Goal: Task Accomplishment & Management: Use online tool/utility

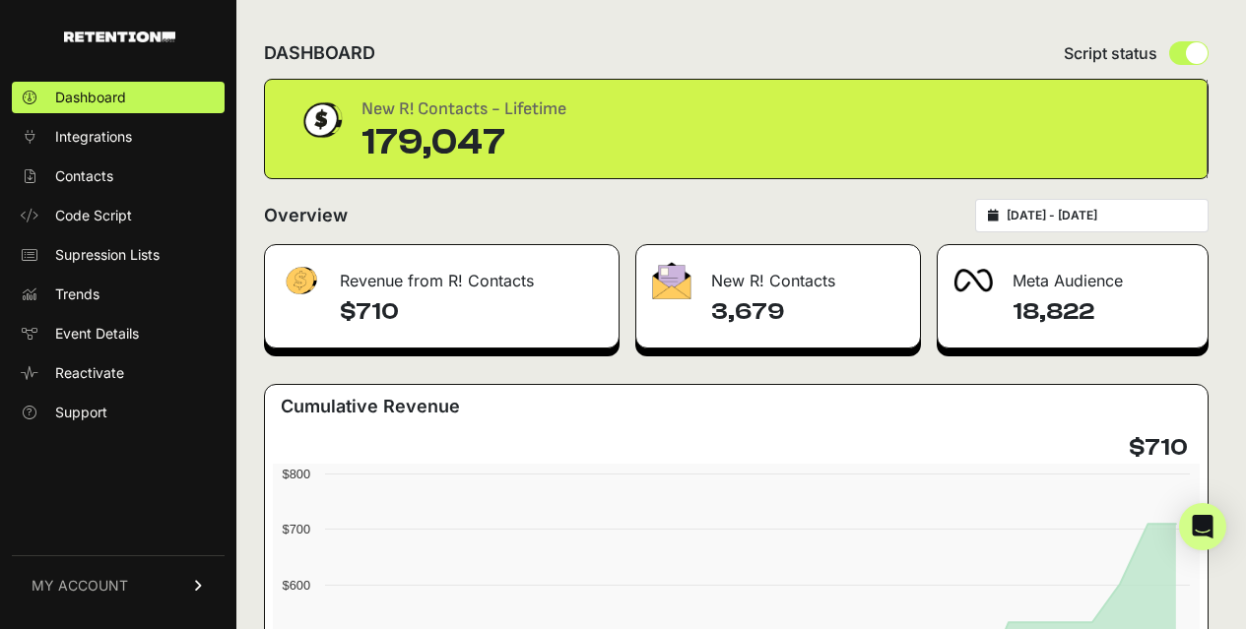
click at [115, 467] on div "Dashboard Integrations Contacts Code Script Supression Lists Trends Event Detai…" at bounding box center [118, 344] width 236 height 565
click at [68, 223] on span "Code Script" at bounding box center [93, 216] width 77 height 20
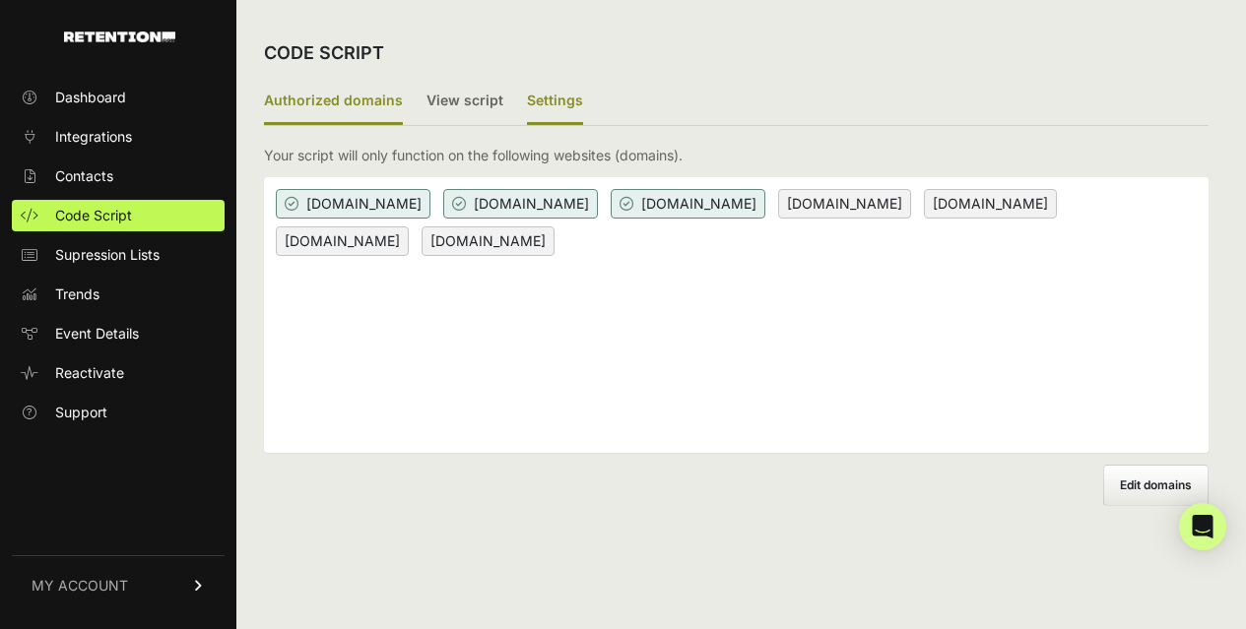
click at [533, 98] on label "Settings" at bounding box center [555, 102] width 56 height 46
click at [0, 0] on input "Settings" at bounding box center [0, 0] width 0 height 0
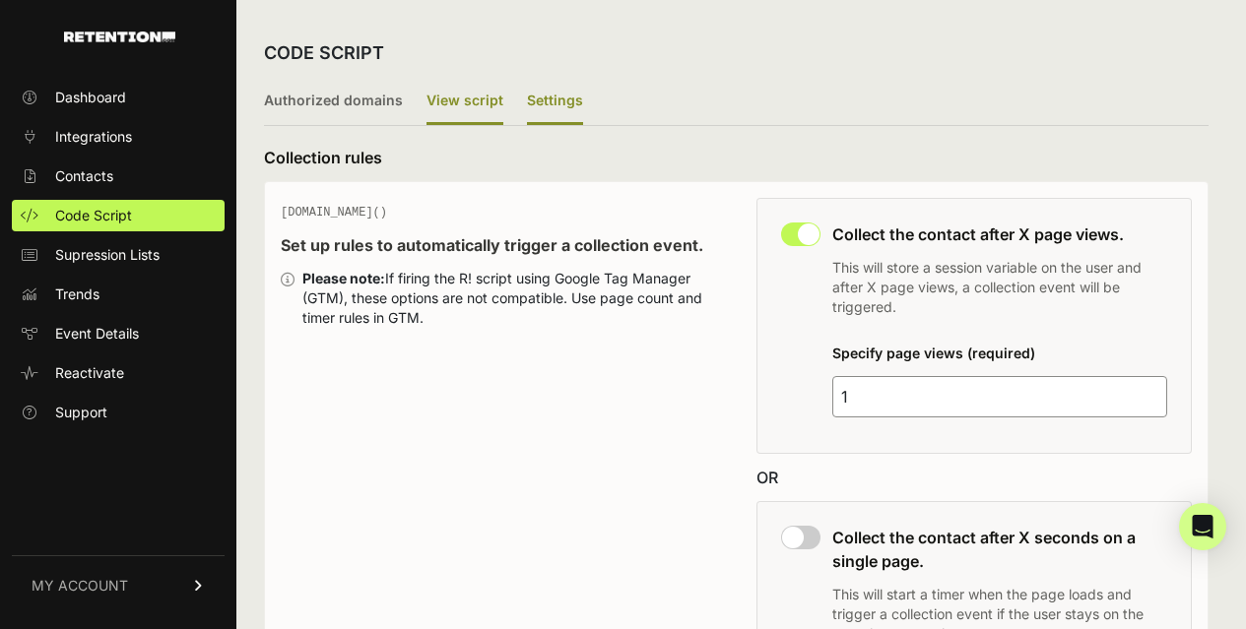
click at [448, 97] on label "View script" at bounding box center [465, 102] width 77 height 46
click at [0, 0] on input "View script" at bounding box center [0, 0] width 0 height 0
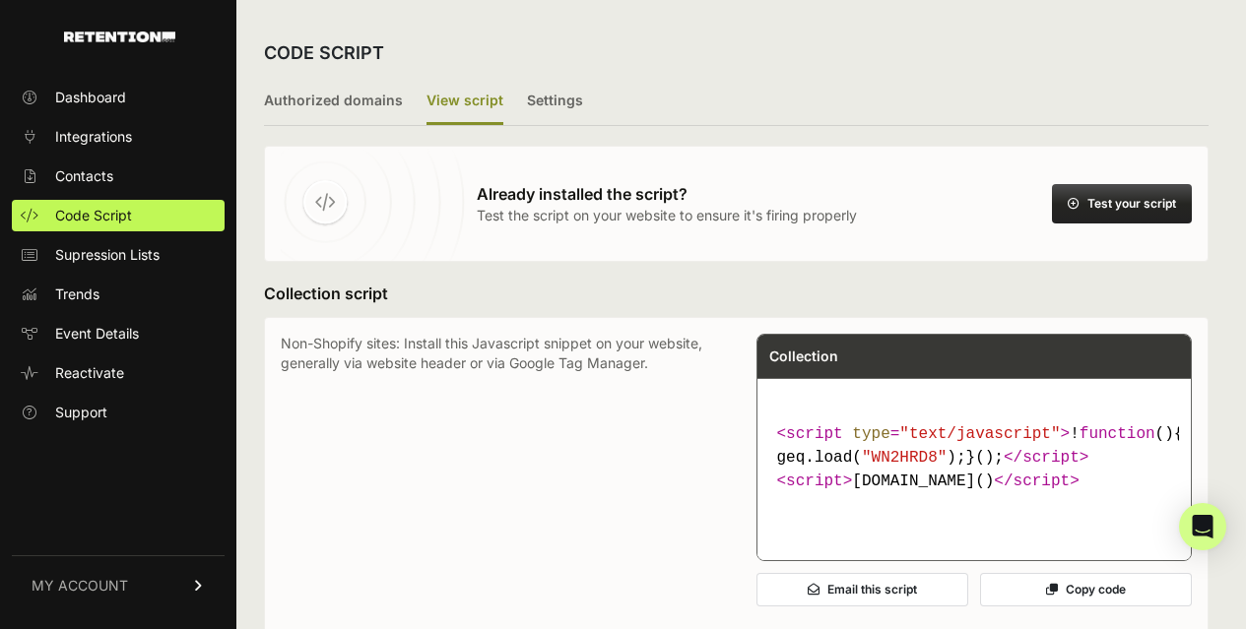
click at [1116, 200] on button "Test your script" at bounding box center [1122, 203] width 140 height 39
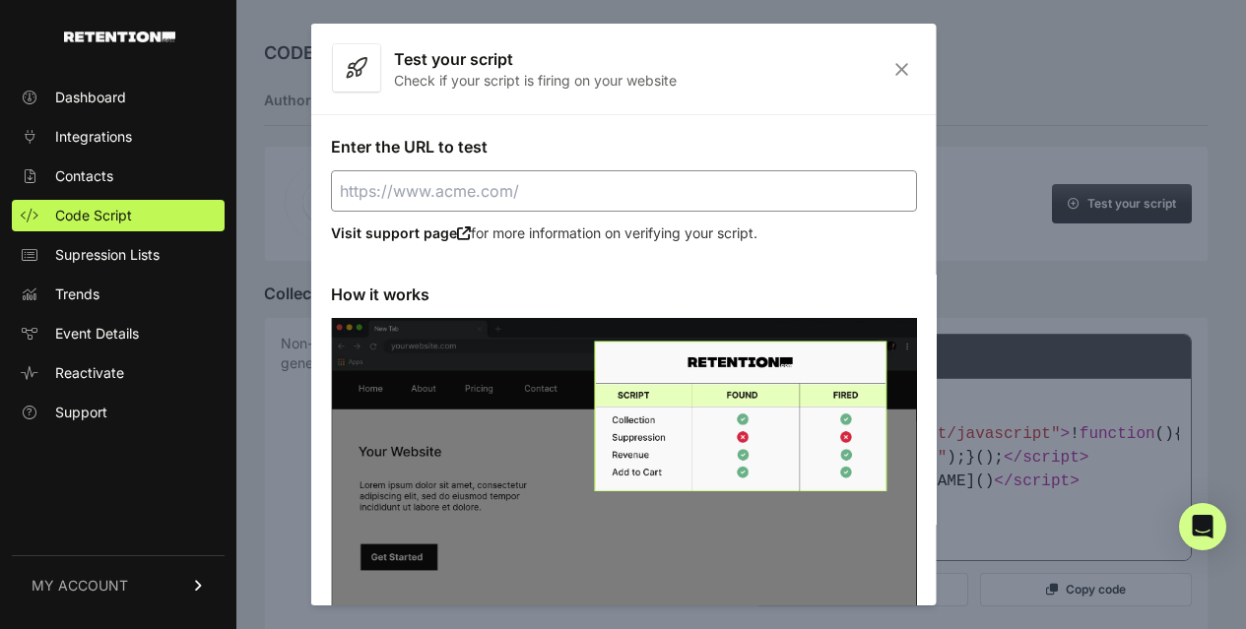
click at [536, 194] on input "Enter the URL to test" at bounding box center [623, 190] width 586 height 41
click at [483, 199] on input "Enter the URL to test" at bounding box center [623, 190] width 586 height 41
paste input "https://clunymedia.com/"
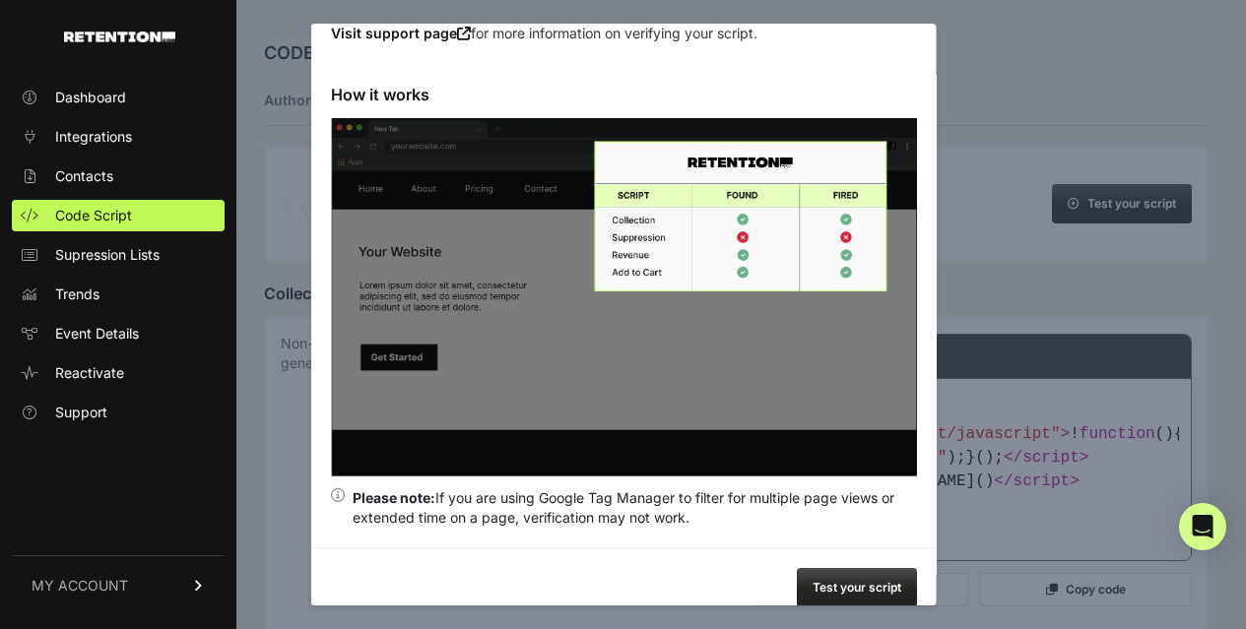
scroll to position [222, 0]
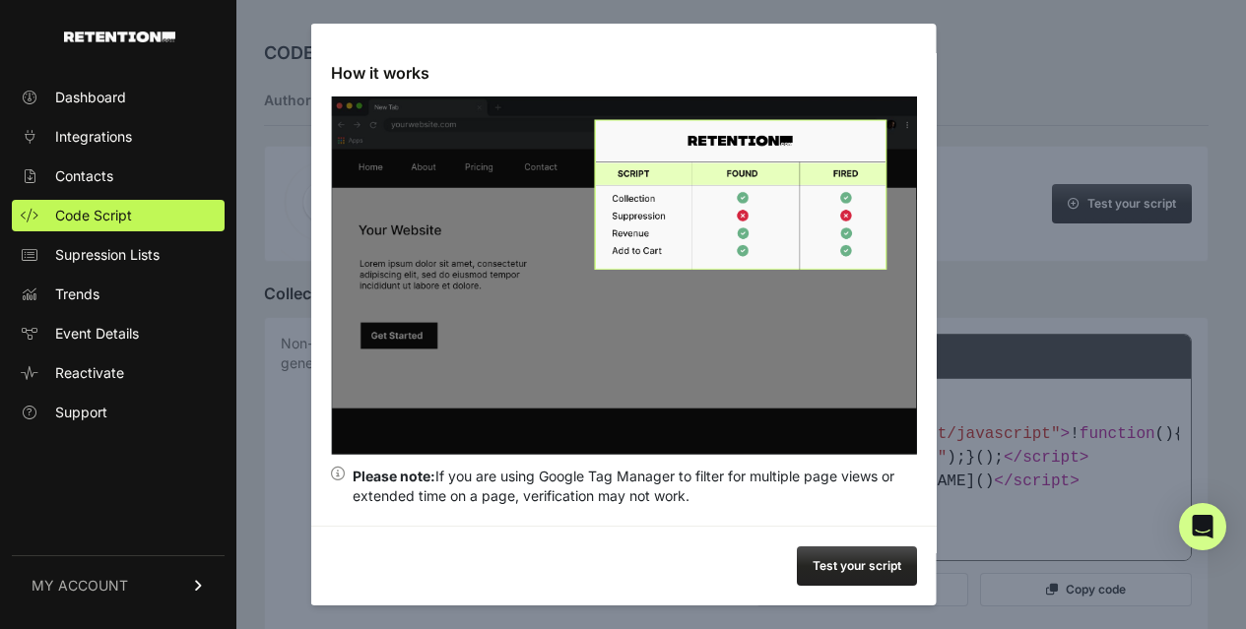
type input "https://clunymedia.com/"
click at [857, 565] on button "Test your script" at bounding box center [856, 566] width 120 height 39
click at [976, 42] on div at bounding box center [623, 314] width 1246 height 629
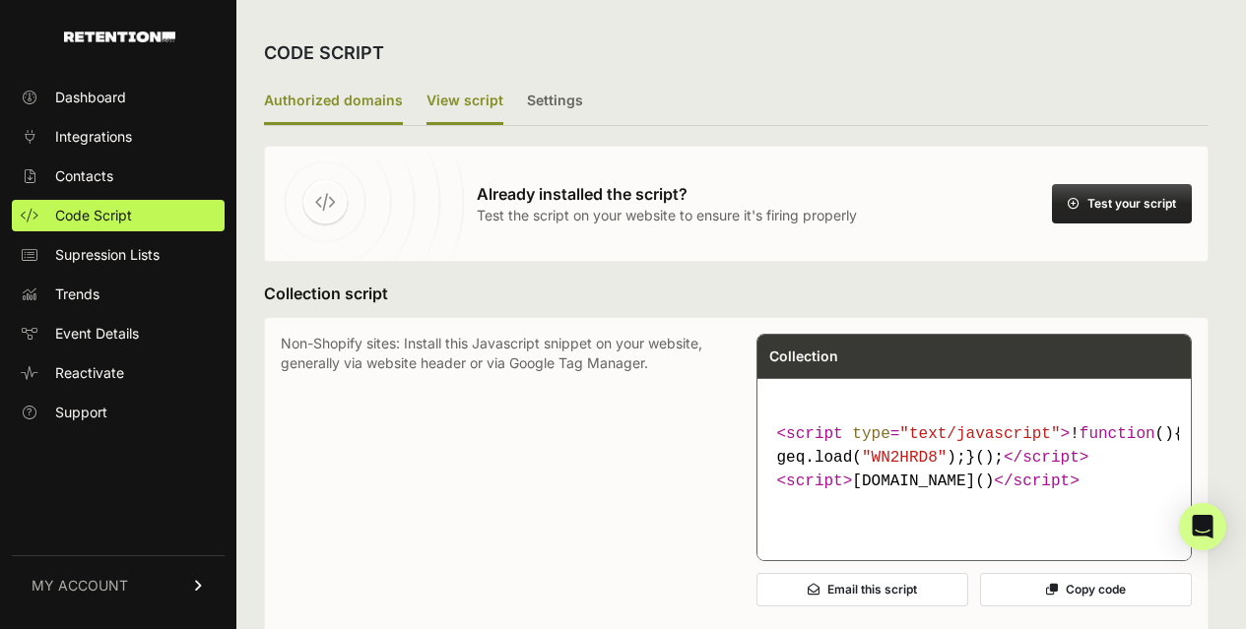
click at [317, 95] on label "Authorized domains" at bounding box center [333, 102] width 139 height 46
click at [0, 0] on input "Authorized domains" at bounding box center [0, 0] width 0 height 0
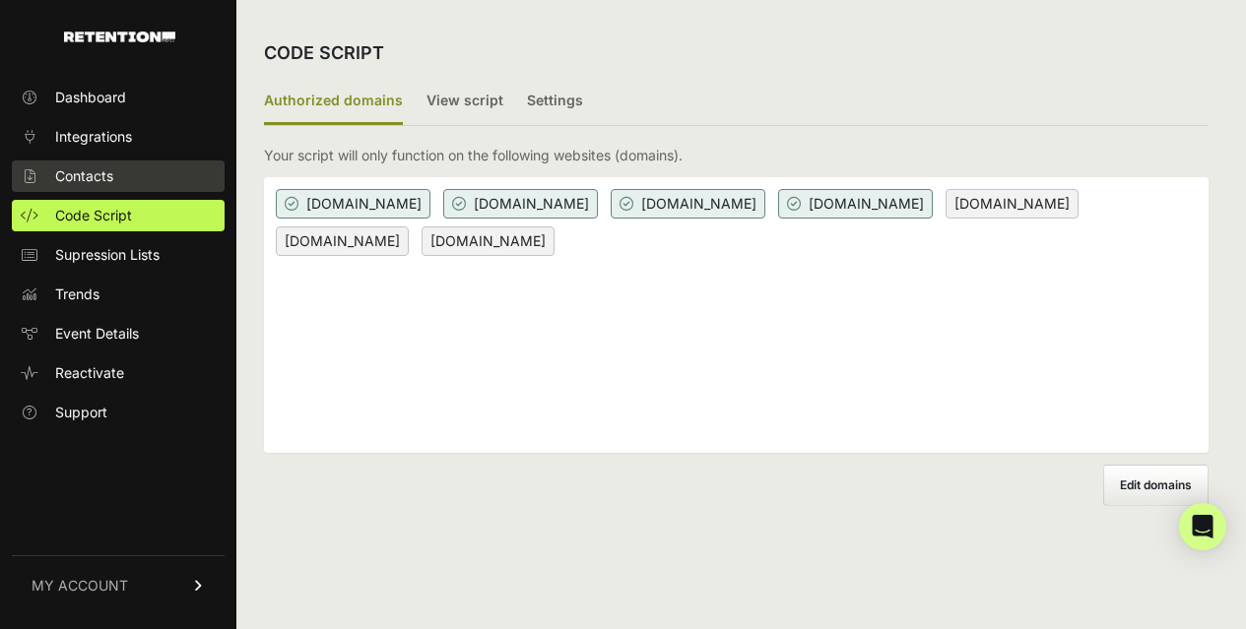
click at [93, 174] on span "Contacts" at bounding box center [84, 176] width 58 height 20
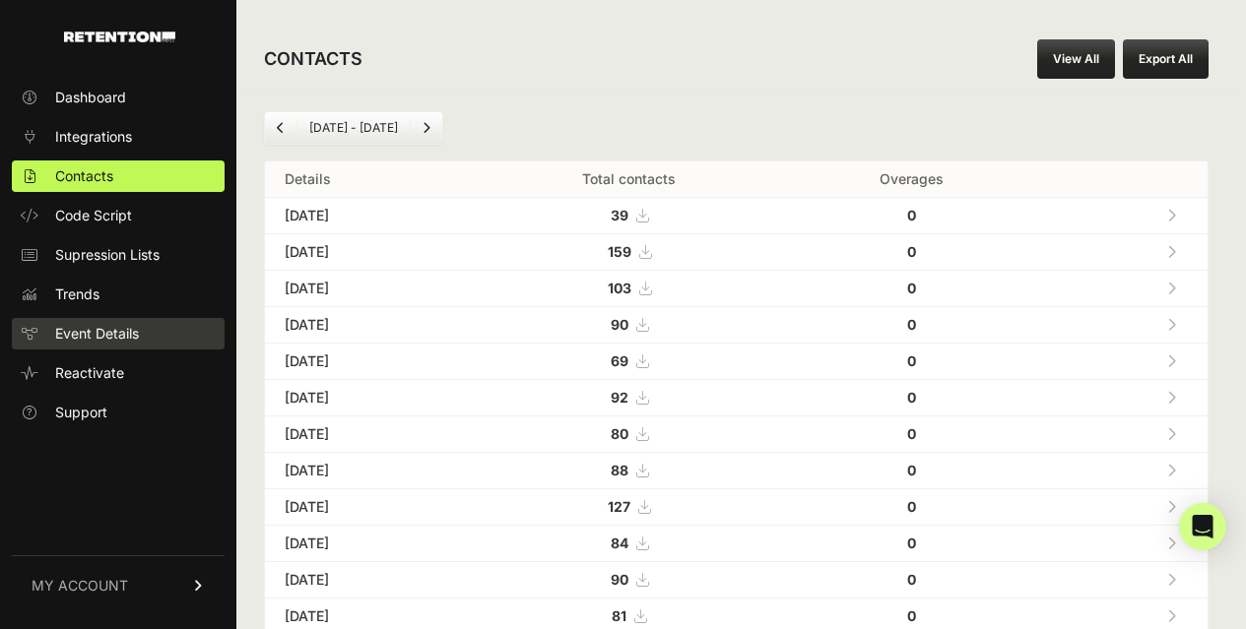
click at [87, 326] on span "Event Details" at bounding box center [97, 334] width 84 height 20
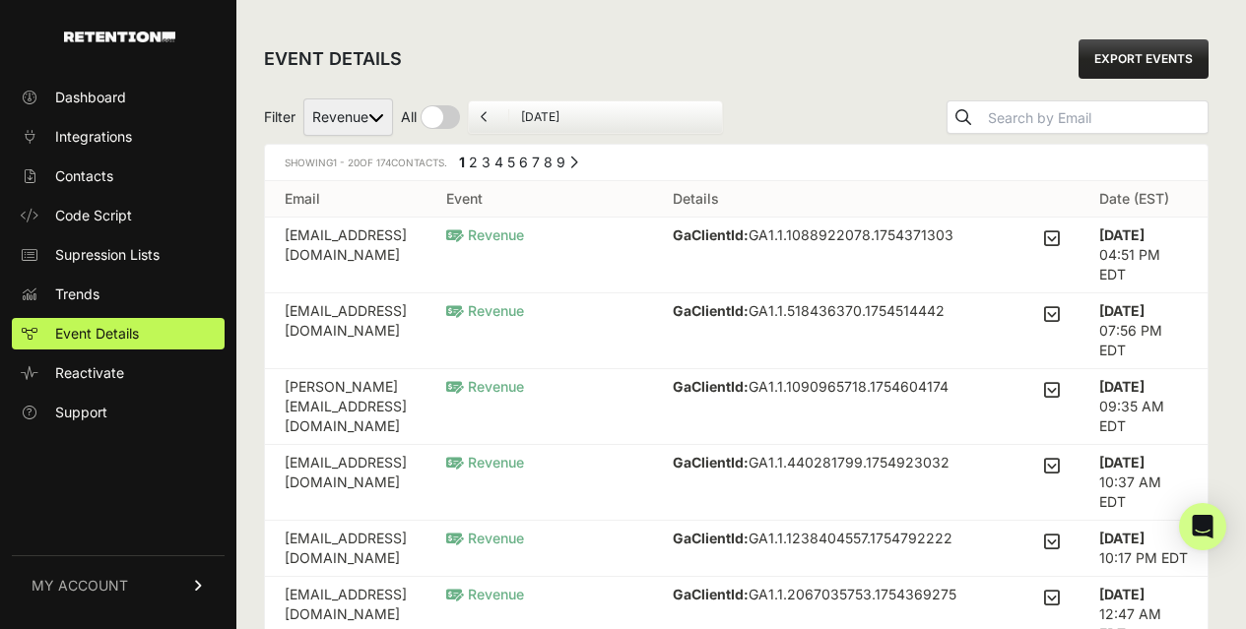
click at [346, 109] on select "Revenue" at bounding box center [348, 117] width 90 height 37
click at [1017, 124] on input "text" at bounding box center [1096, 118] width 224 height 28
type input "cluny"
click at [948, 101] on button "submit" at bounding box center [964, 117] width 32 height 32
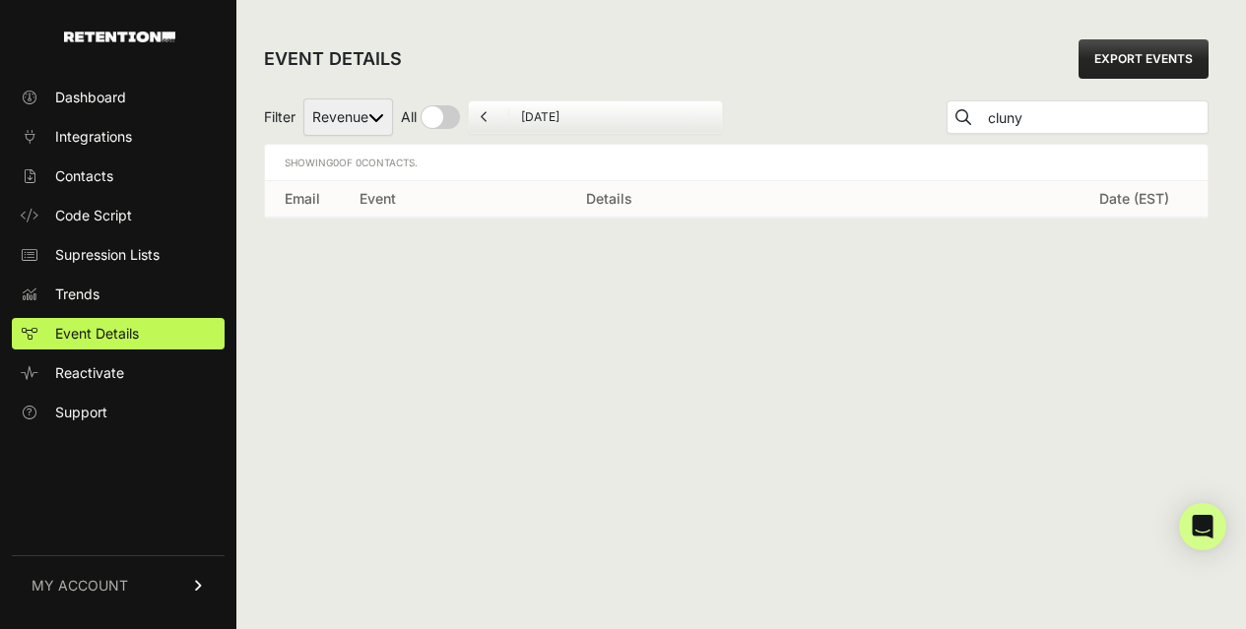
click at [791, 34] on div "EVENT DETAILS EXPORT EVENTS" at bounding box center [736, 59] width 945 height 63
click at [364, 114] on select "Revenue" at bounding box center [348, 117] width 90 height 37
click at [304, 99] on select "Revenue" at bounding box center [348, 117] width 90 height 37
click at [359, 115] on select "Revenue" at bounding box center [348, 117] width 90 height 37
click at [439, 115] on input "checkbox" at bounding box center [430, 117] width 59 height 24
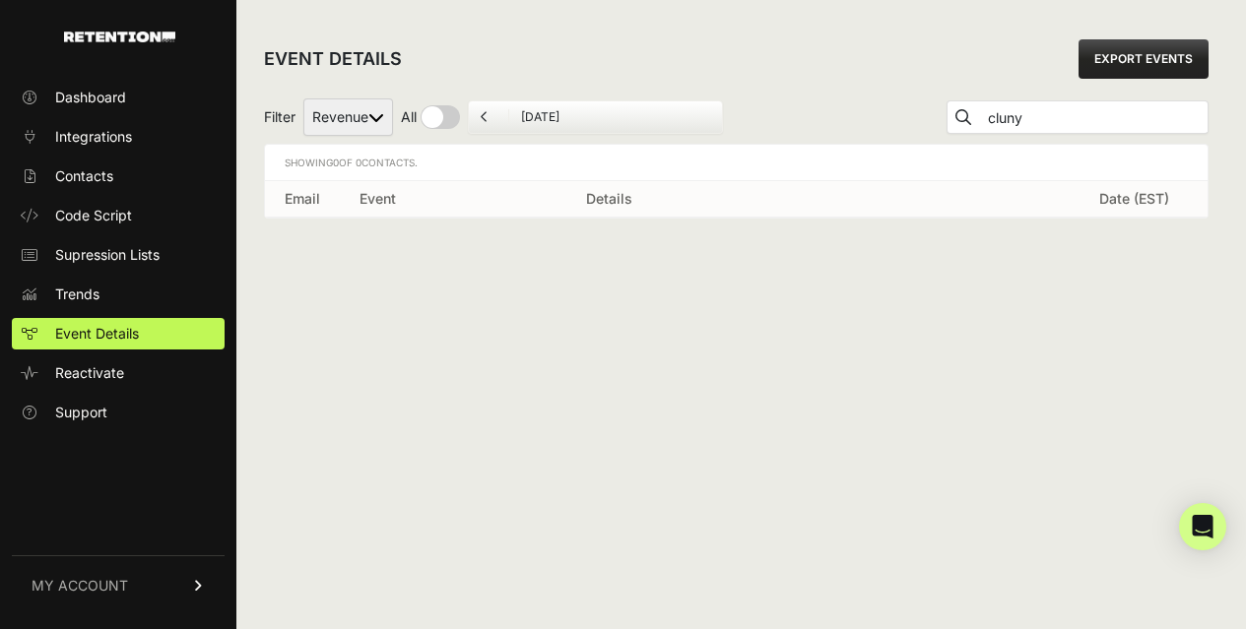
checkbox input "true"
click at [98, 588] on span "MY ACCOUNT" at bounding box center [80, 586] width 97 height 20
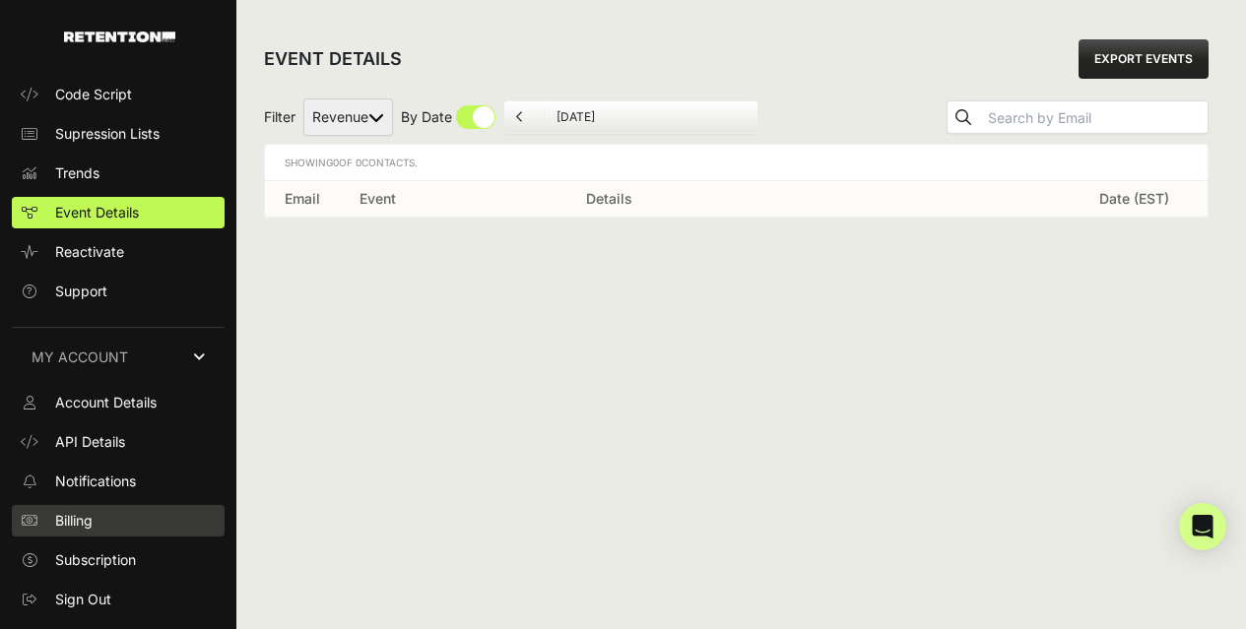
scroll to position [109, 0]
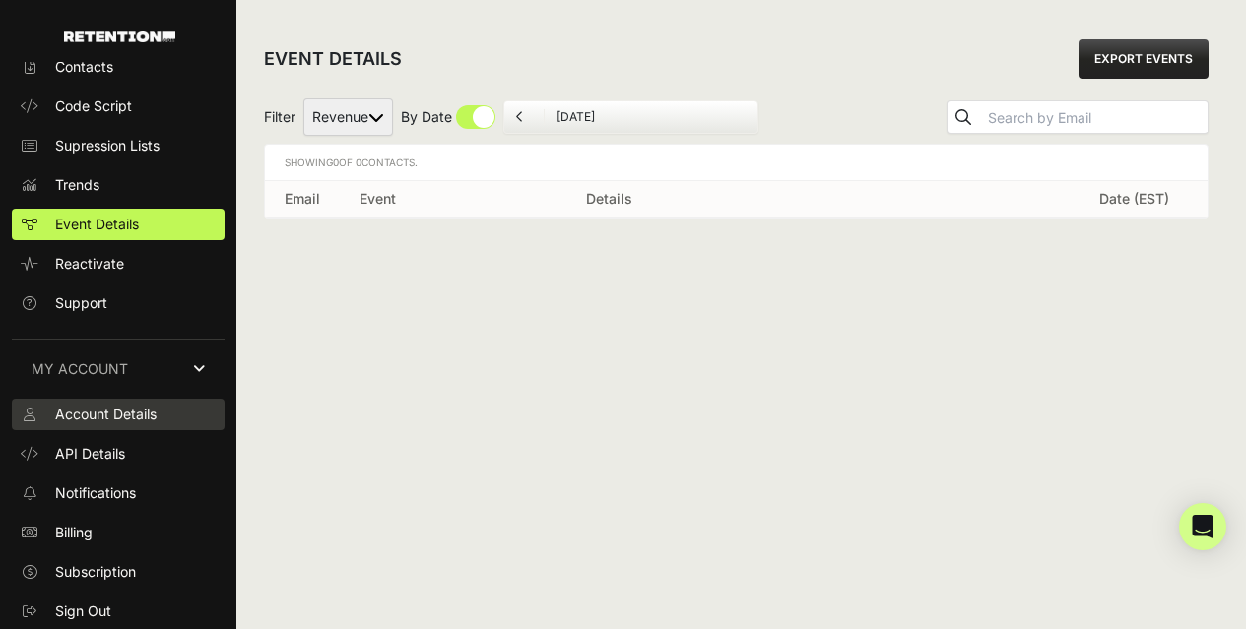
click at [119, 416] on span "Account Details" at bounding box center [105, 415] width 101 height 20
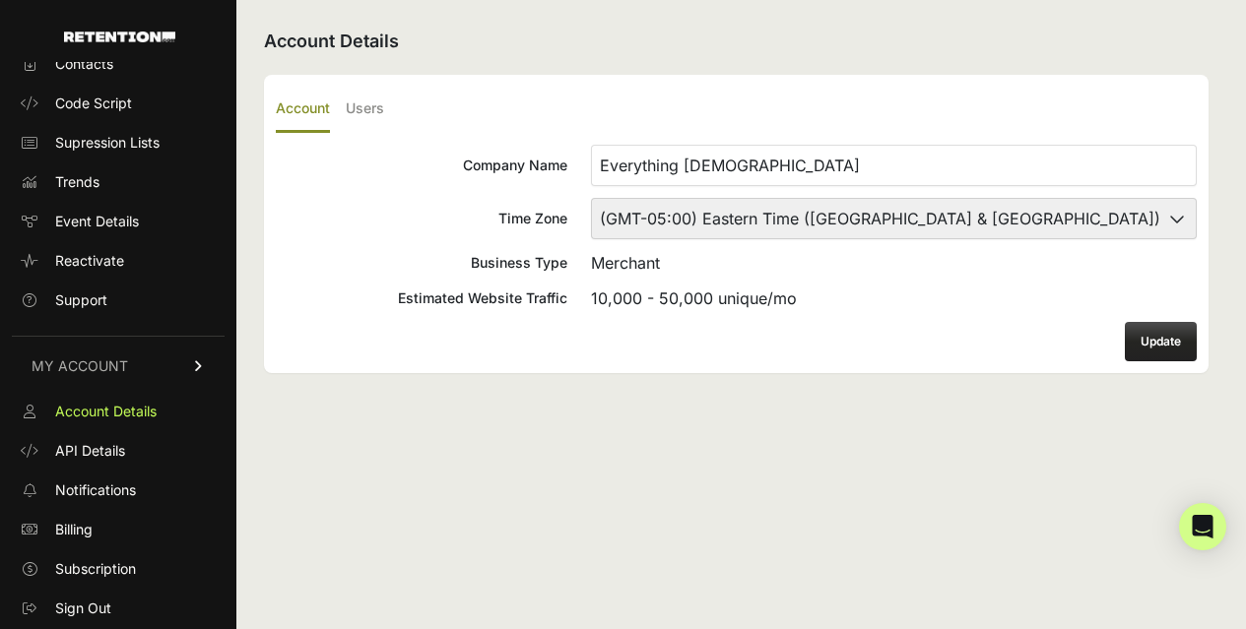
scroll to position [109, 0]
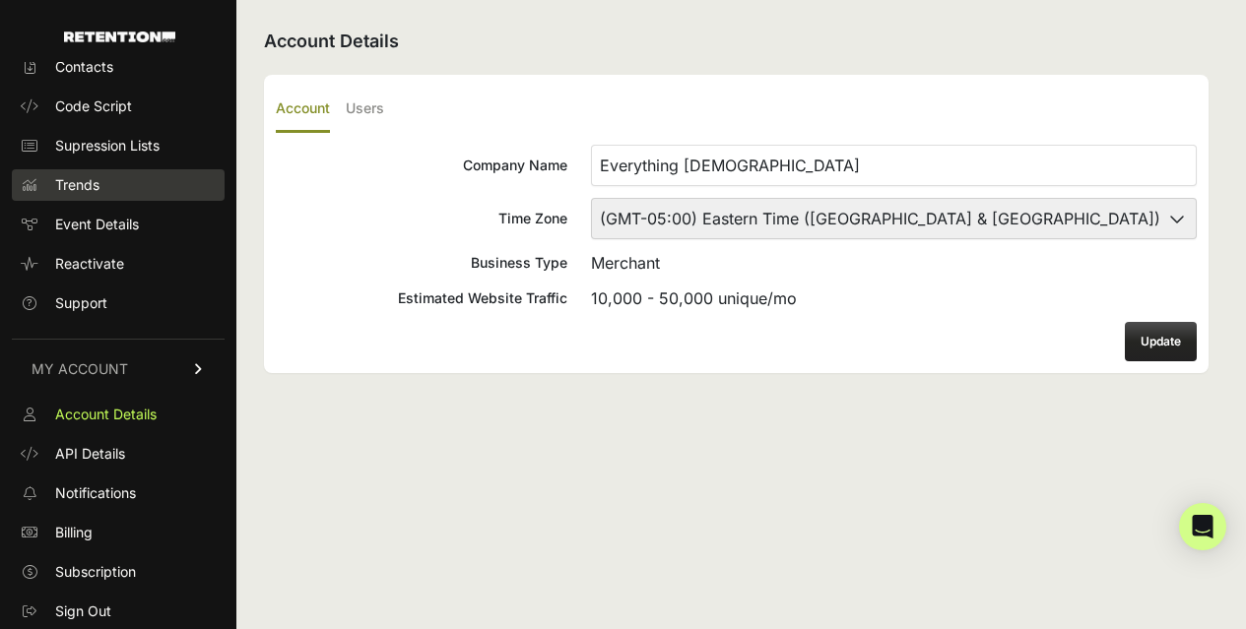
click at [72, 175] on span "Trends" at bounding box center [77, 185] width 44 height 20
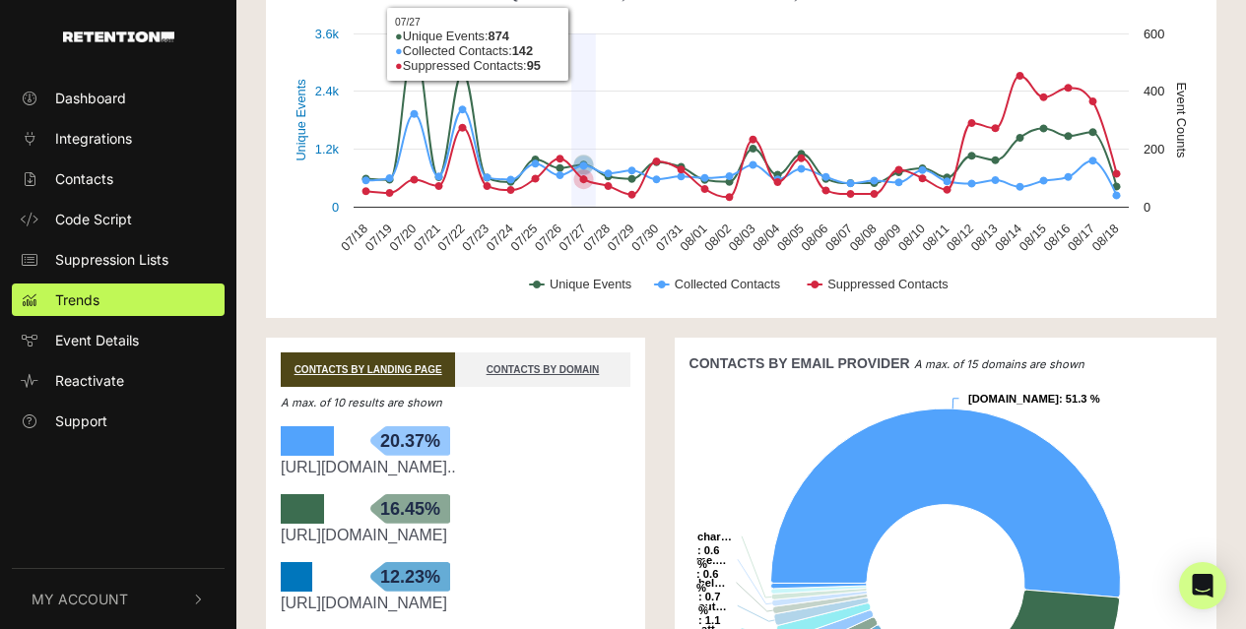
scroll to position [124, 0]
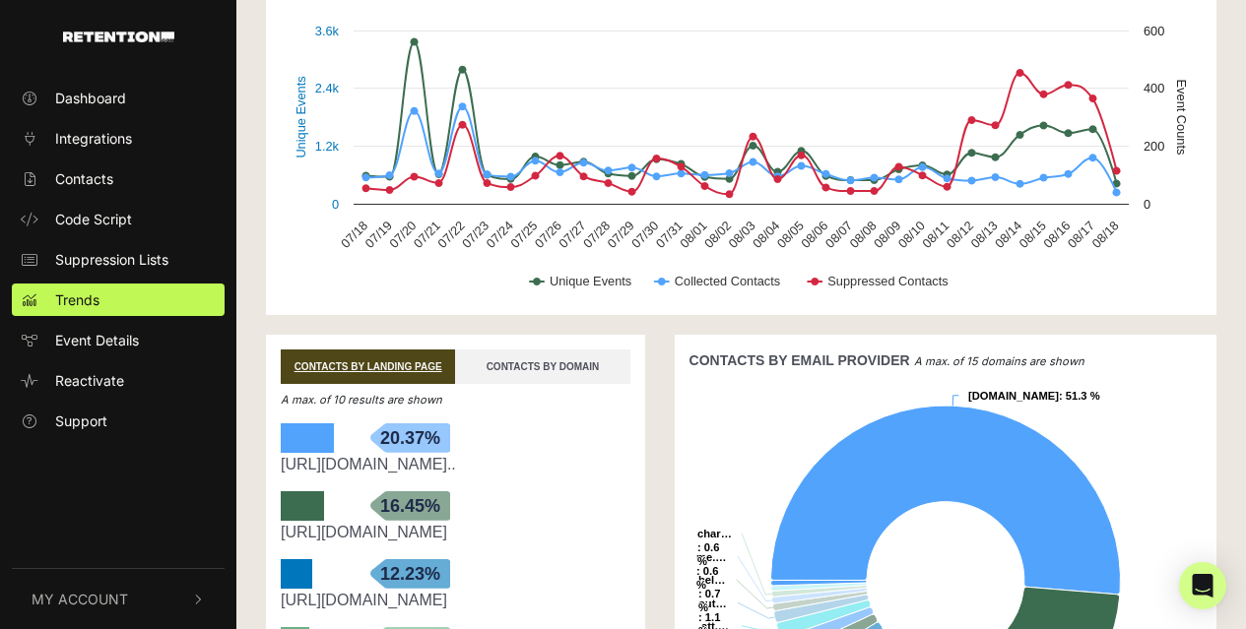
click at [508, 354] on link "CONTACTS BY DOMAIN" at bounding box center [542, 367] width 174 height 34
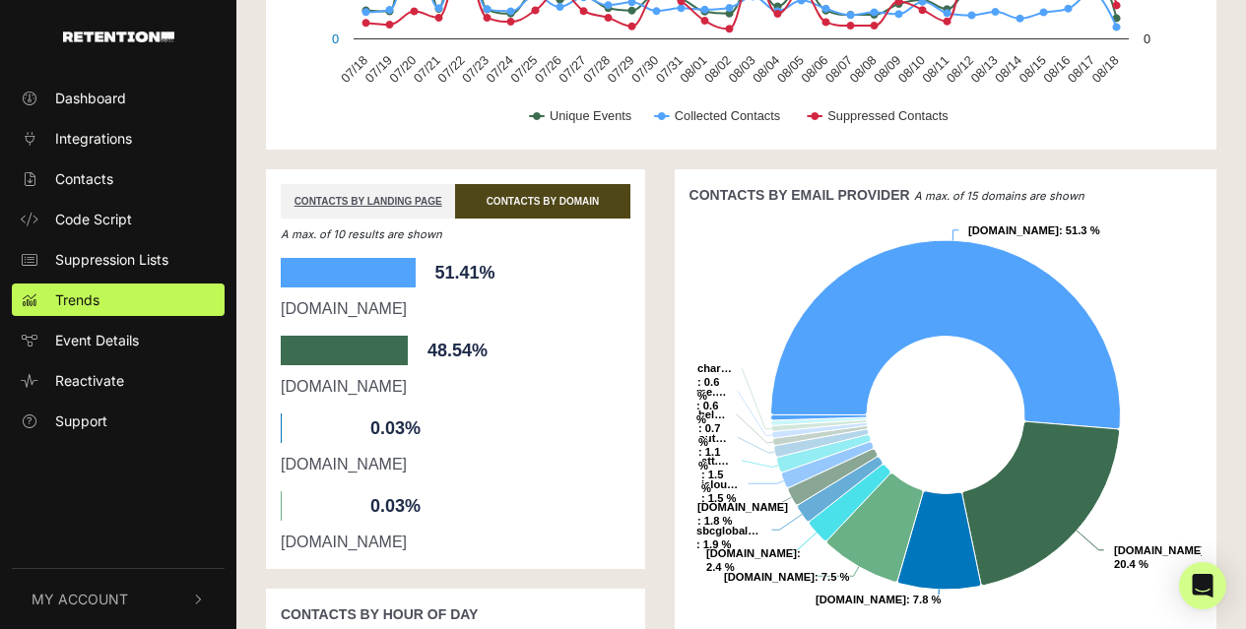
scroll to position [301, 0]
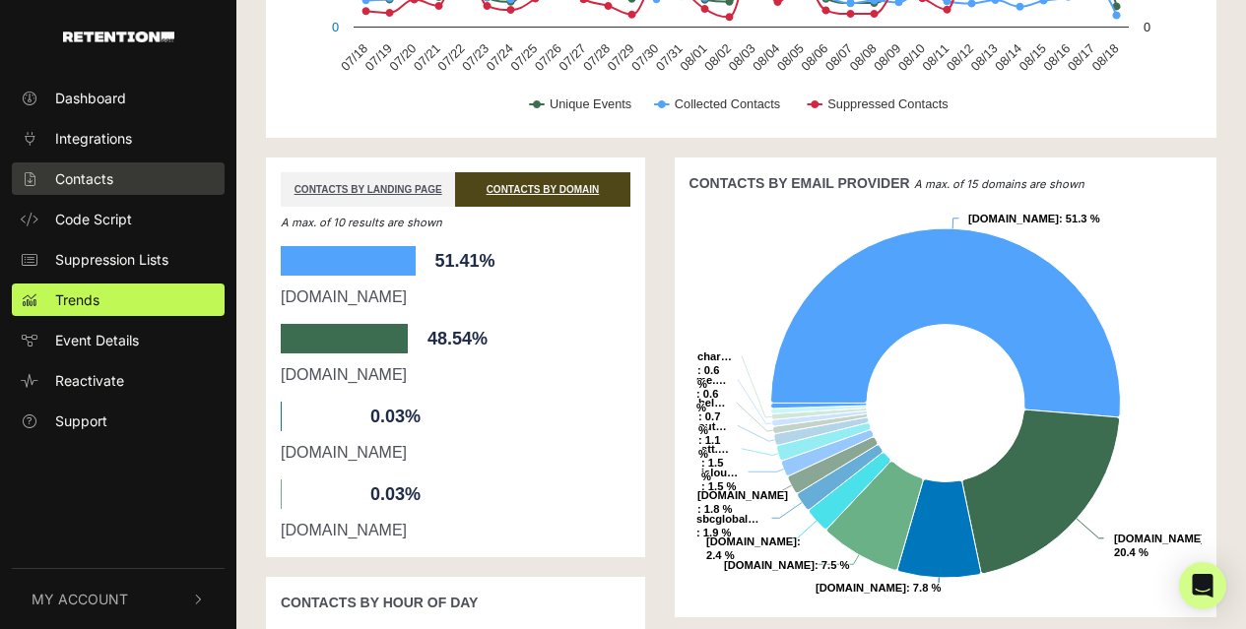
click at [66, 176] on span "Contacts" at bounding box center [84, 178] width 58 height 21
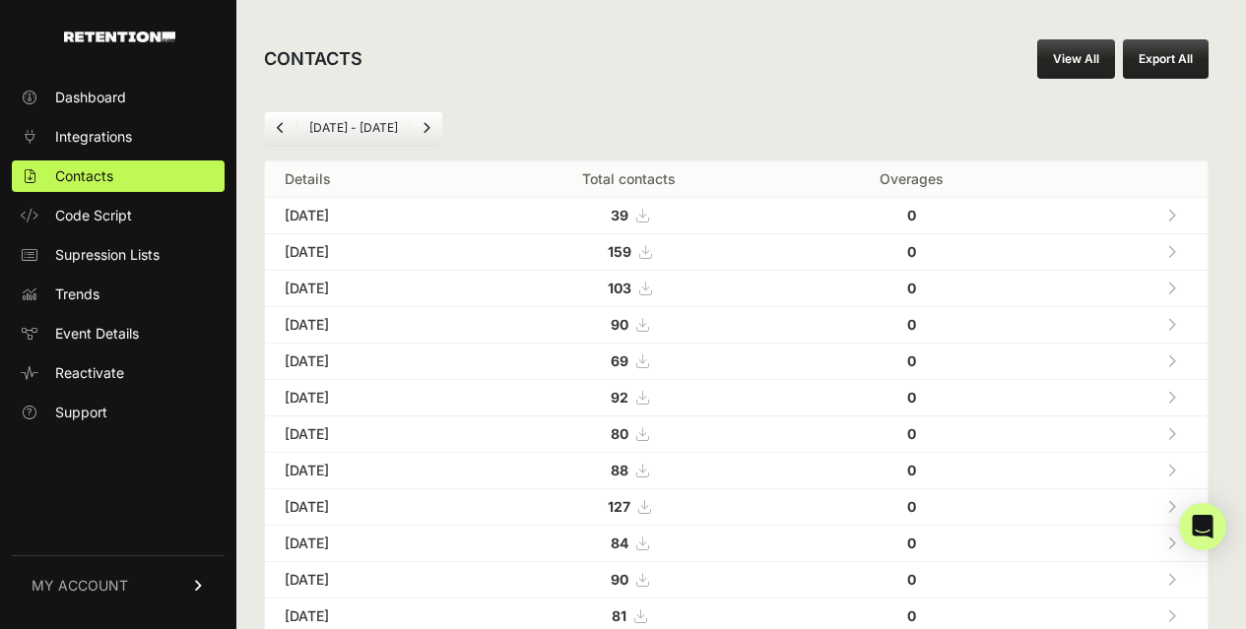
click at [628, 214] on strong "39" at bounding box center [620, 215] width 18 height 17
click at [1172, 217] on icon at bounding box center [1171, 216] width 9 height 14
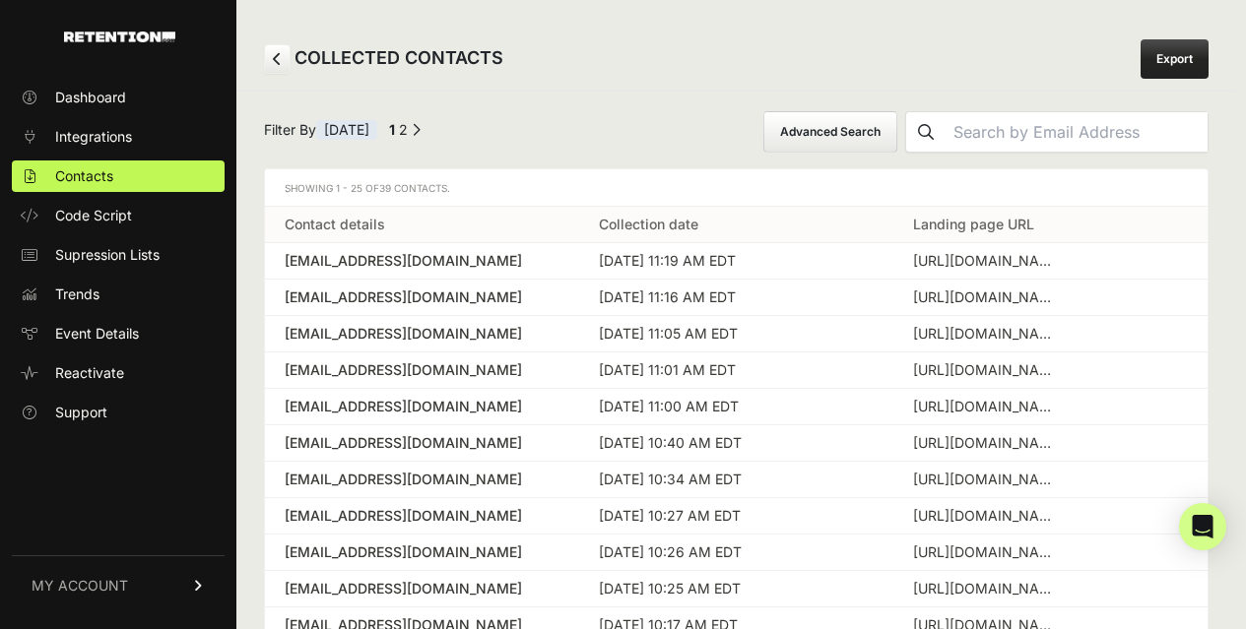
click at [896, 130] on button "Advanced Search" at bounding box center [830, 131] width 134 height 41
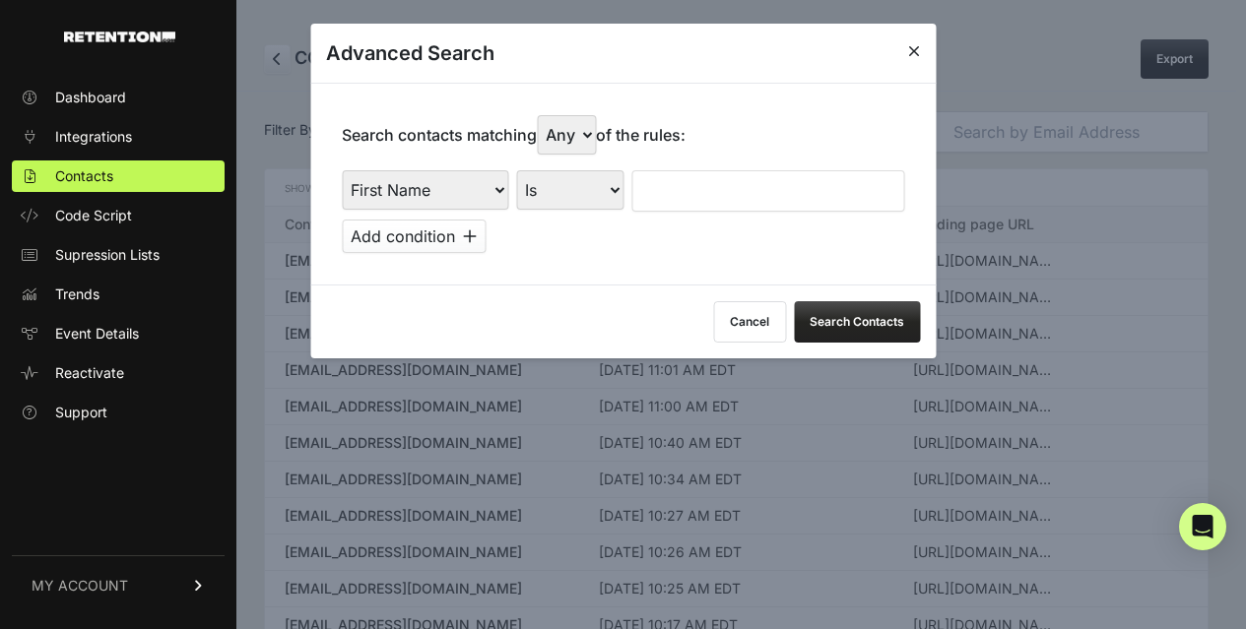
click at [423, 187] on select "First Name Last Name State City Email Email Domain Landing Domain Landing Page …" at bounding box center [425, 189] width 166 height 39
click at [342, 170] on select "First Name Last Name State City Email Email Domain Landing Domain Landing Page …" at bounding box center [425, 189] width 166 height 39
click at [404, 170] on select "First Name Last Name State City Email Email Domain Landing Domain Landing Page …" at bounding box center [425, 189] width 166 height 39
select select "landing_page_domain"
click at [342, 170] on select "First Name Last Name State City Email Email Domain Landing Domain Landing Page …" at bounding box center [425, 189] width 166 height 39
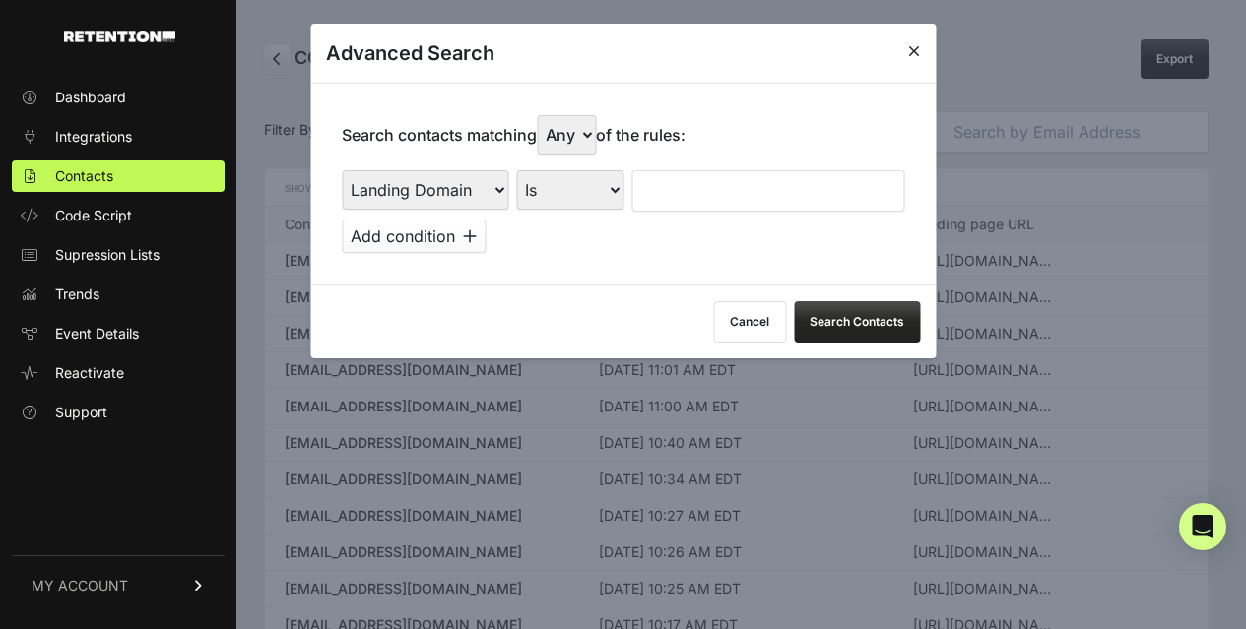
click at [656, 188] on input "text" at bounding box center [767, 190] width 273 height 41
type input "cluny"
click at [847, 306] on button "Search Contacts" at bounding box center [857, 321] width 126 height 41
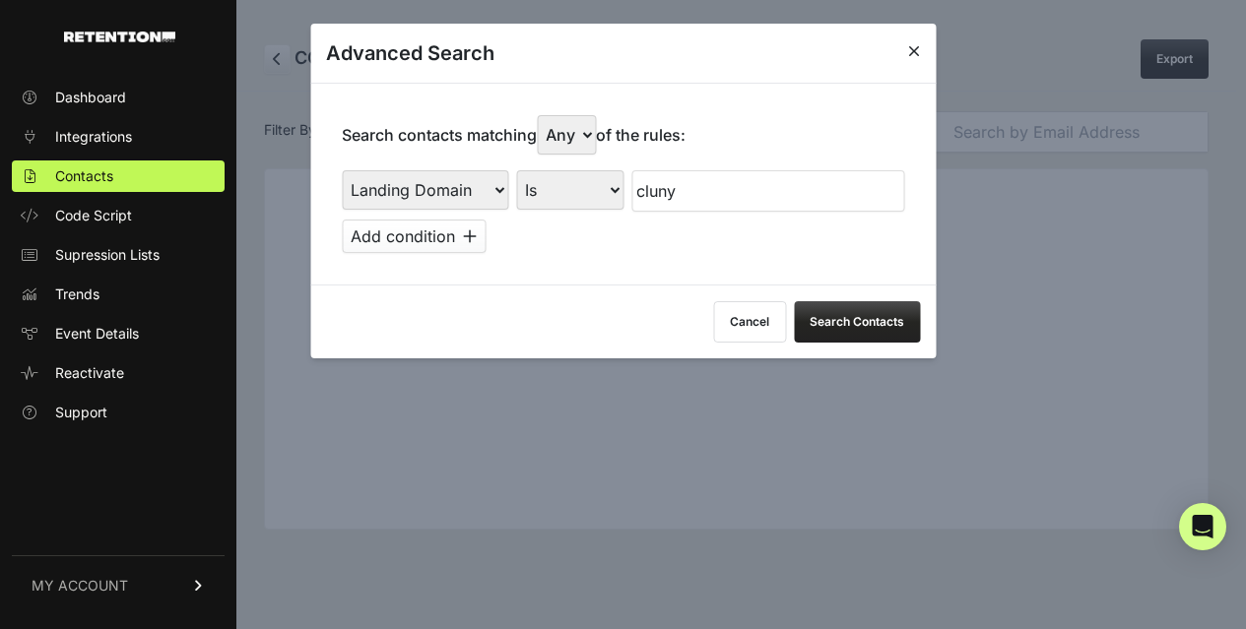
click at [911, 47] on icon at bounding box center [914, 51] width 12 height 16
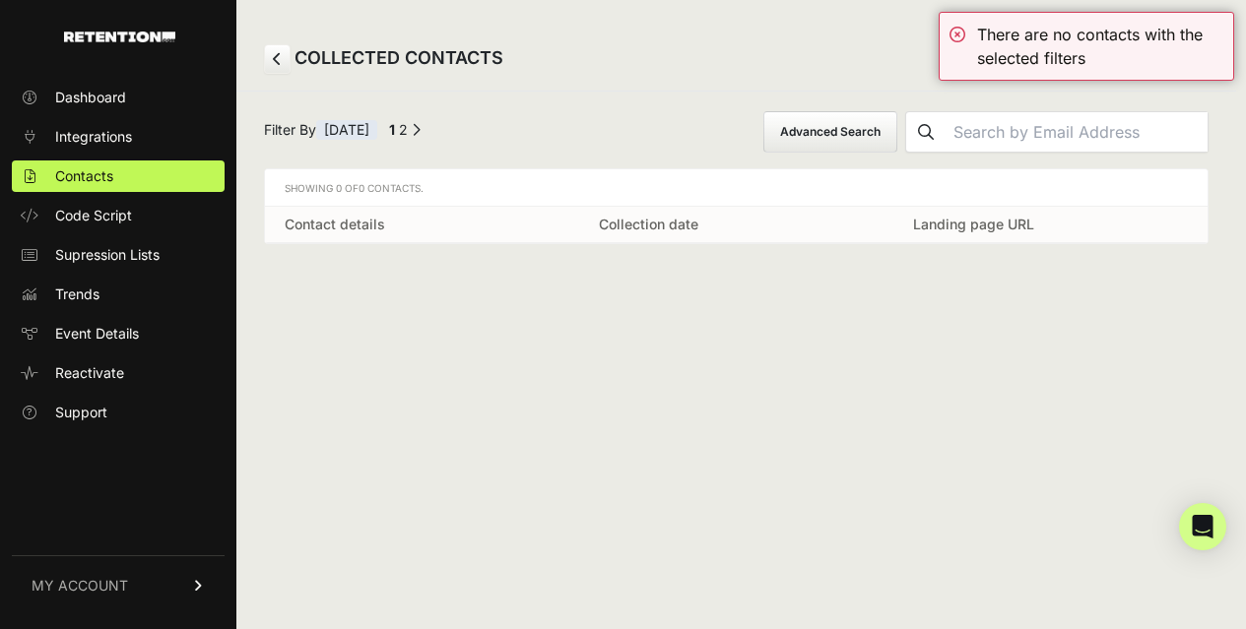
click at [588, 116] on div "Filter By Aug 18th ← Previous 1 2 Next → Advanced Search" at bounding box center [736, 131] width 945 height 41
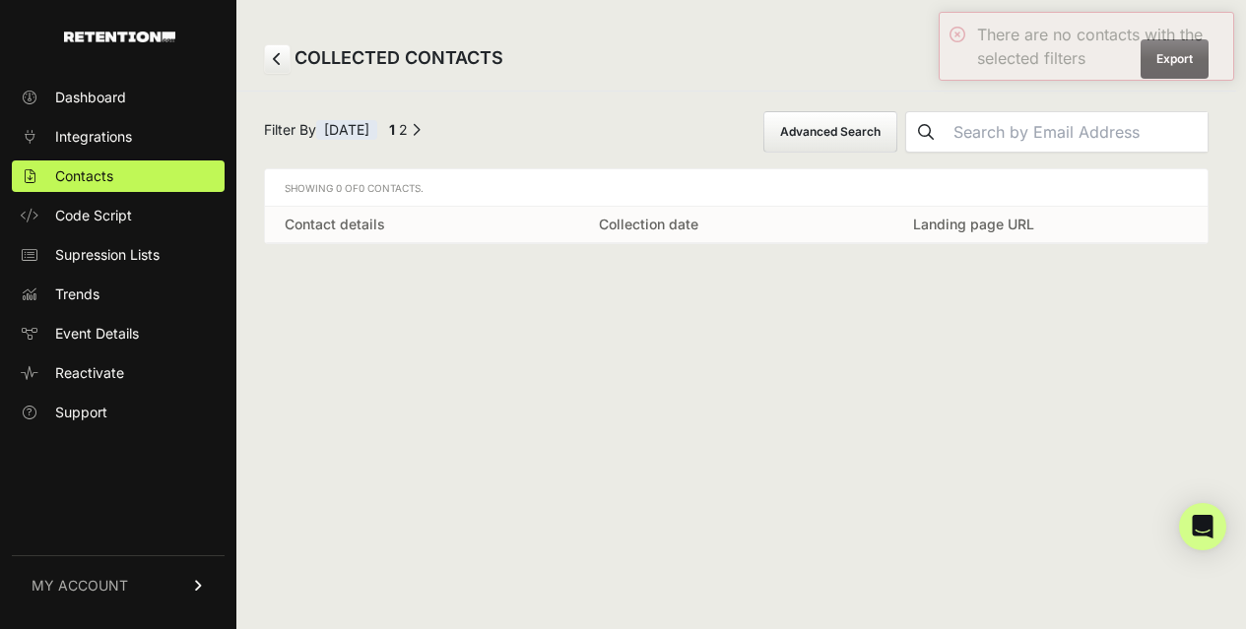
click at [421, 135] on link "Next →" at bounding box center [416, 135] width 9 height 0
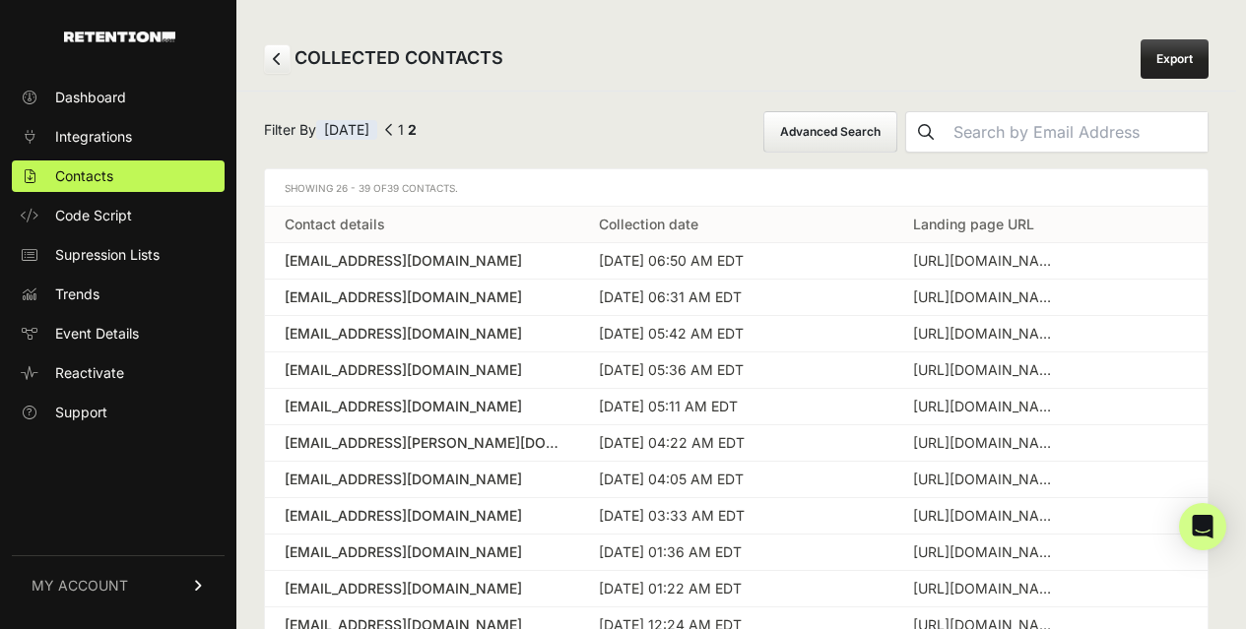
click at [276, 58] on icon at bounding box center [277, 59] width 9 height 14
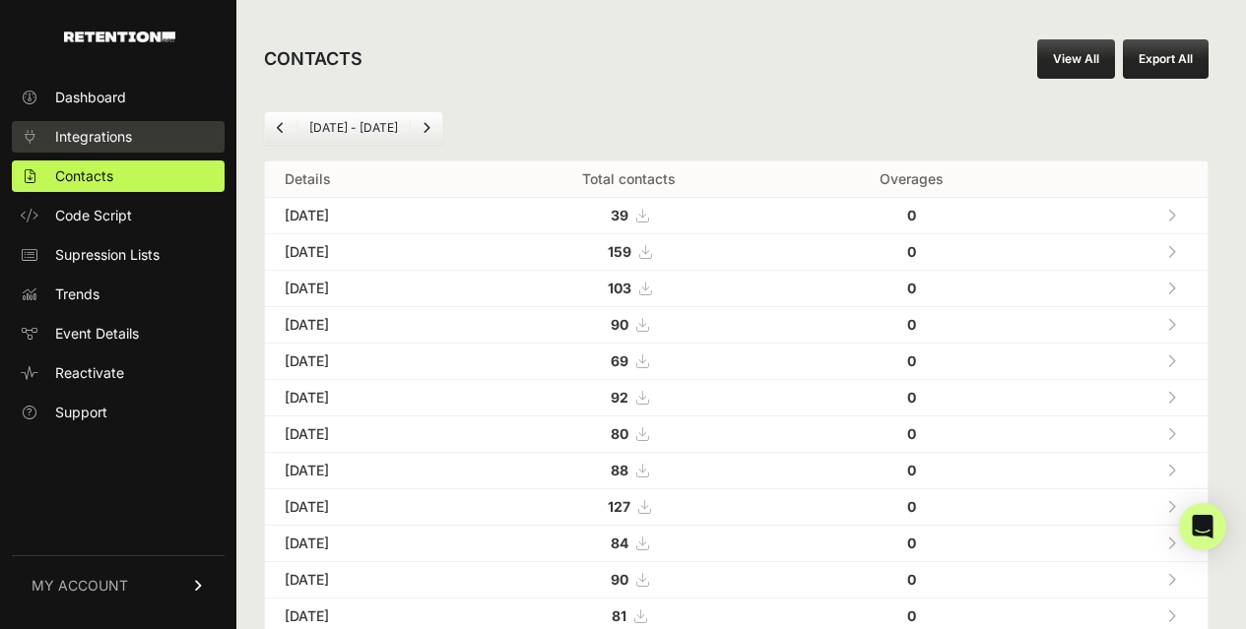
click at [113, 143] on span "Integrations" at bounding box center [93, 137] width 77 height 20
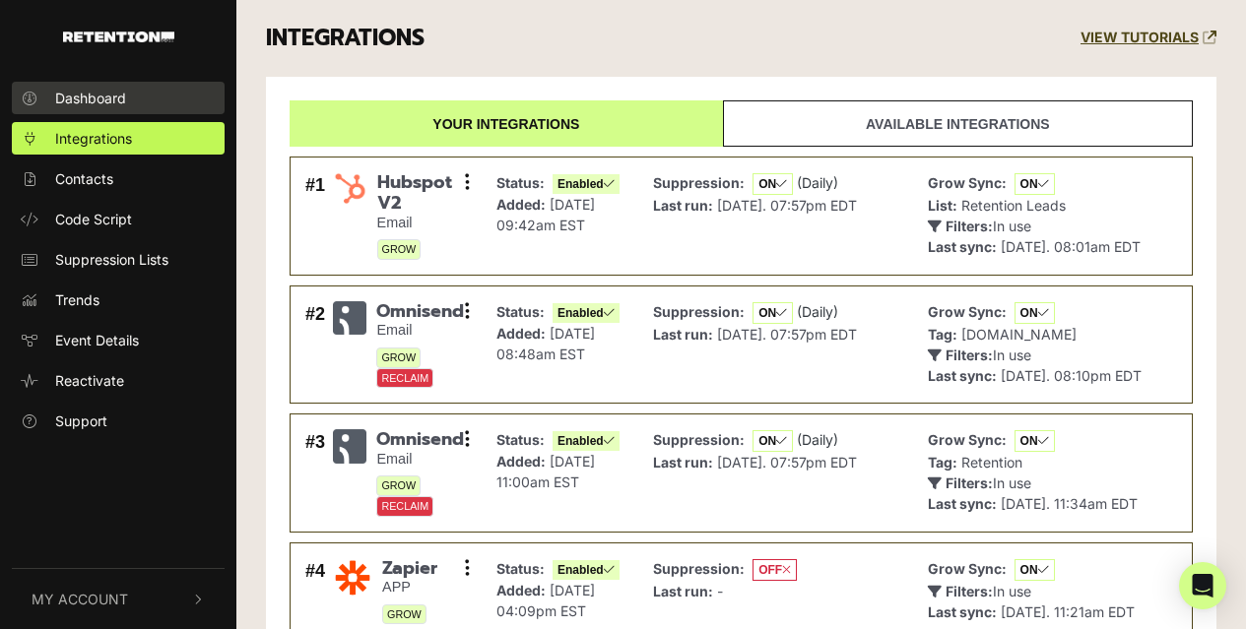
click at [114, 107] on span "Dashboard" at bounding box center [90, 98] width 71 height 21
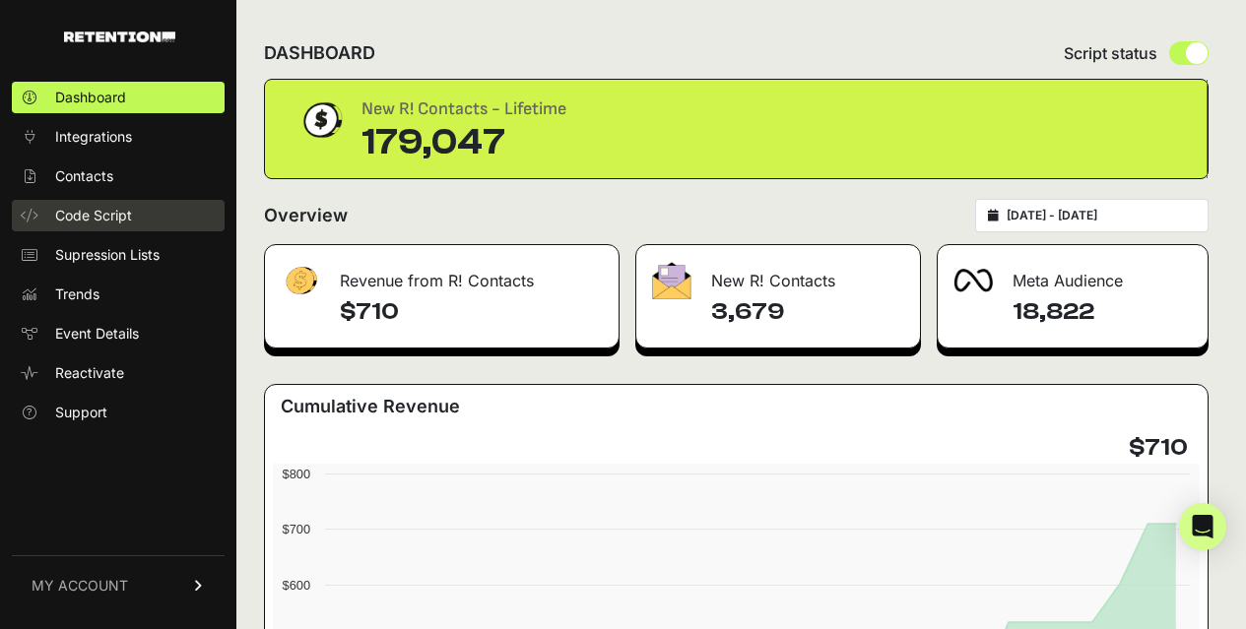
click at [77, 220] on span "Code Script" at bounding box center [93, 216] width 77 height 20
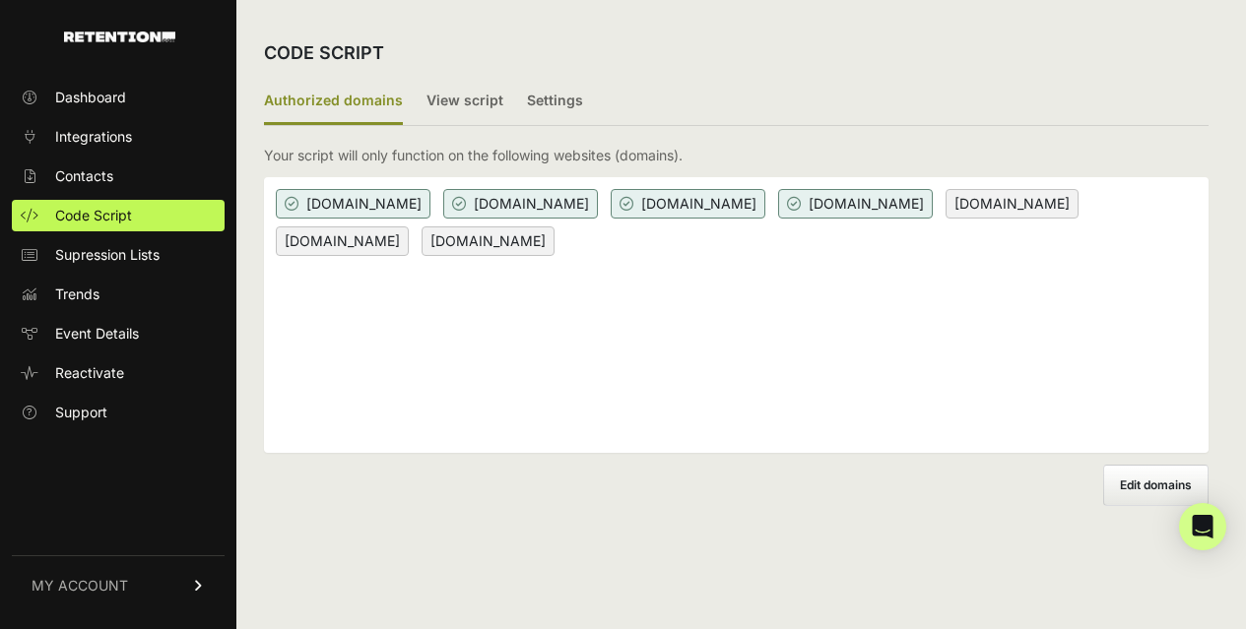
click at [772, 296] on div "[DOMAIN_NAME] [DOMAIN_NAME] [DOMAIN_NAME] [DOMAIN_NAME] [DOMAIN_NAME] [DOMAIN_N…" at bounding box center [736, 315] width 945 height 276
click at [540, 103] on label "Settings" at bounding box center [555, 102] width 56 height 46
click at [0, 0] on input "Settings" at bounding box center [0, 0] width 0 height 0
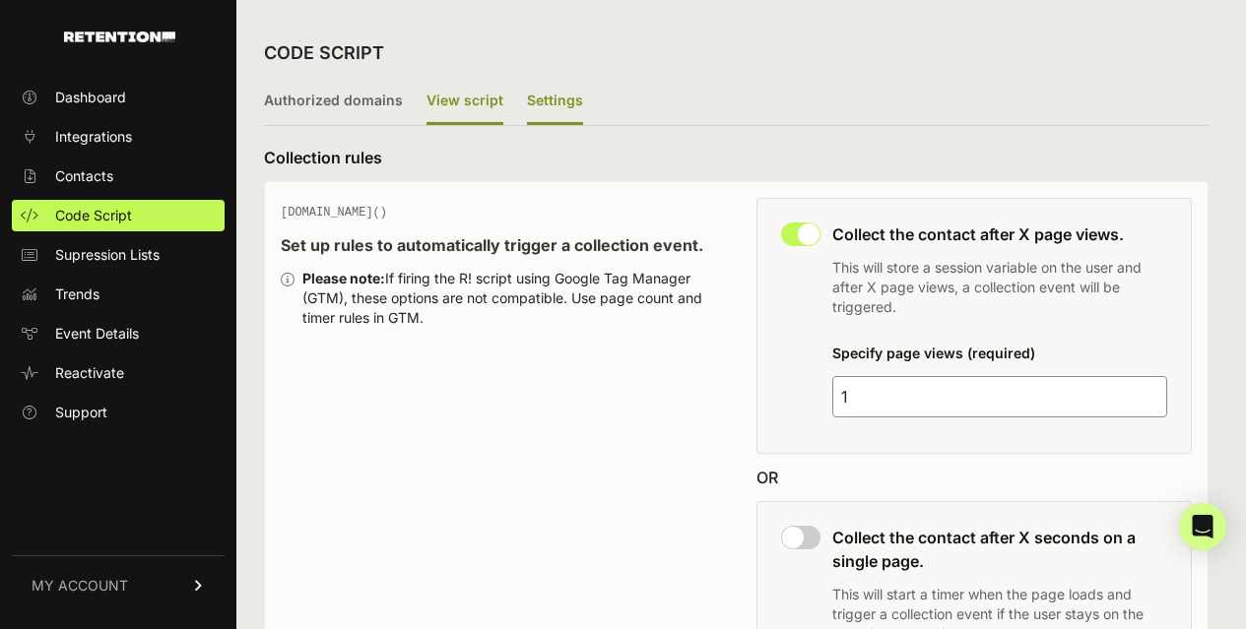
drag, startPoint x: 439, startPoint y: 93, endPoint x: 489, endPoint y: 121, distance: 56.9
click at [439, 94] on label "View script" at bounding box center [465, 102] width 77 height 46
click at [0, 0] on input "View script" at bounding box center [0, 0] width 0 height 0
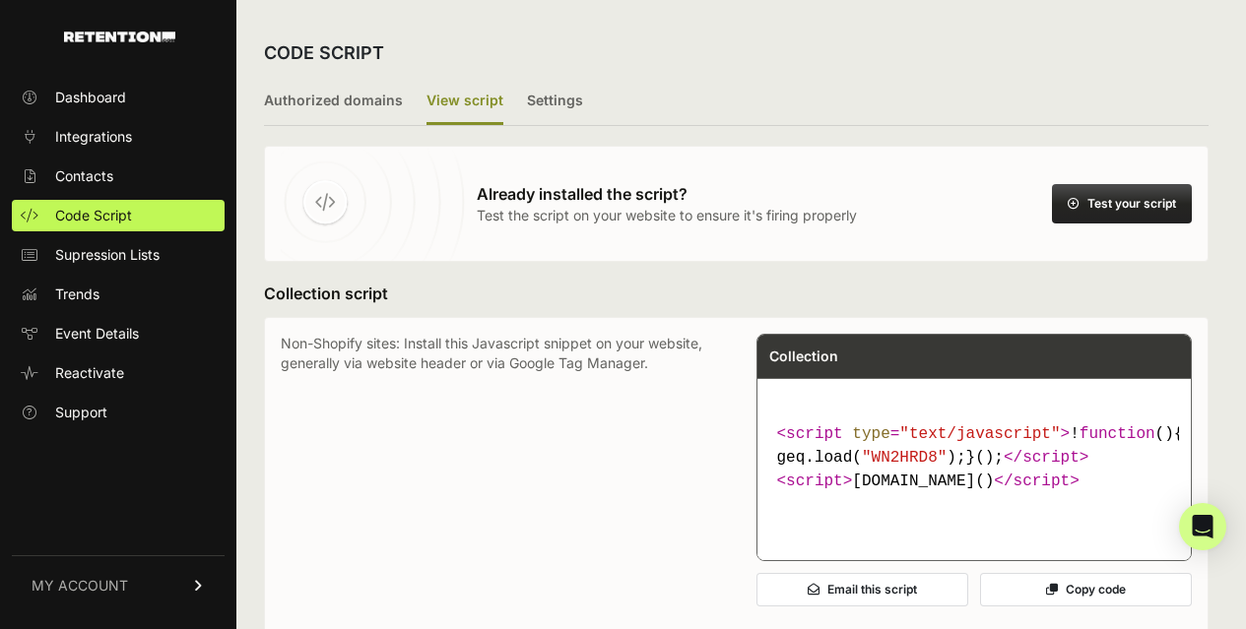
click at [1126, 216] on button "Test your script" at bounding box center [1122, 203] width 140 height 39
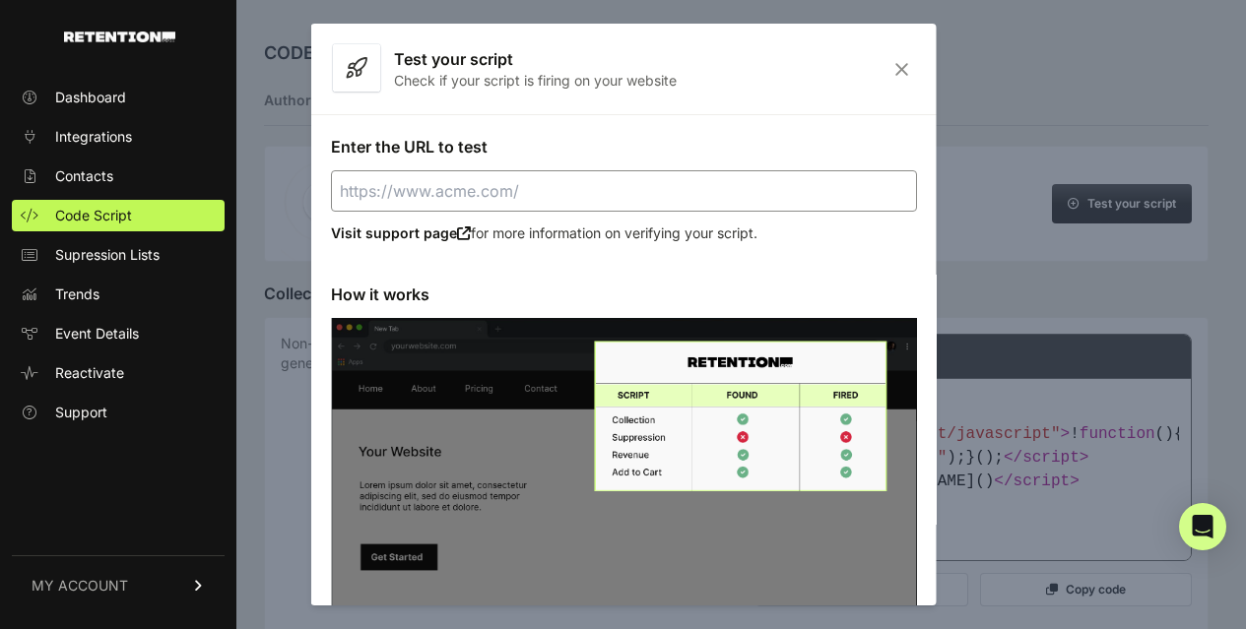
click at [476, 196] on input "Enter the URL to test" at bounding box center [623, 190] width 586 height 41
paste input "[URL][DOMAIN_NAME]"
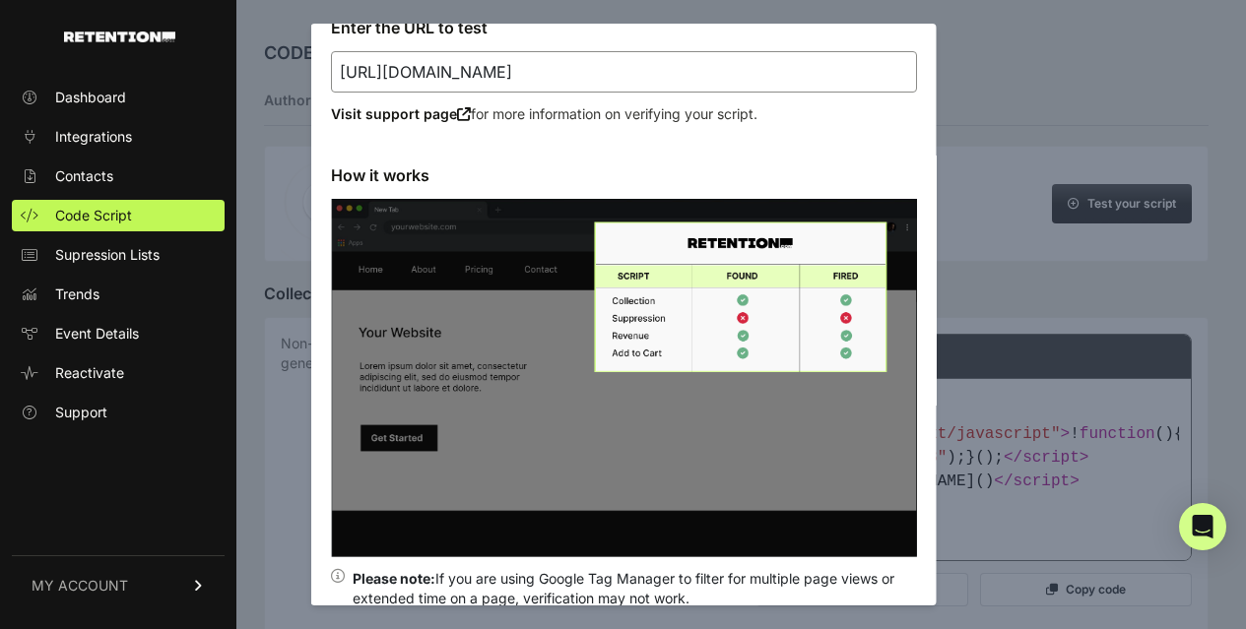
scroll to position [222, 0]
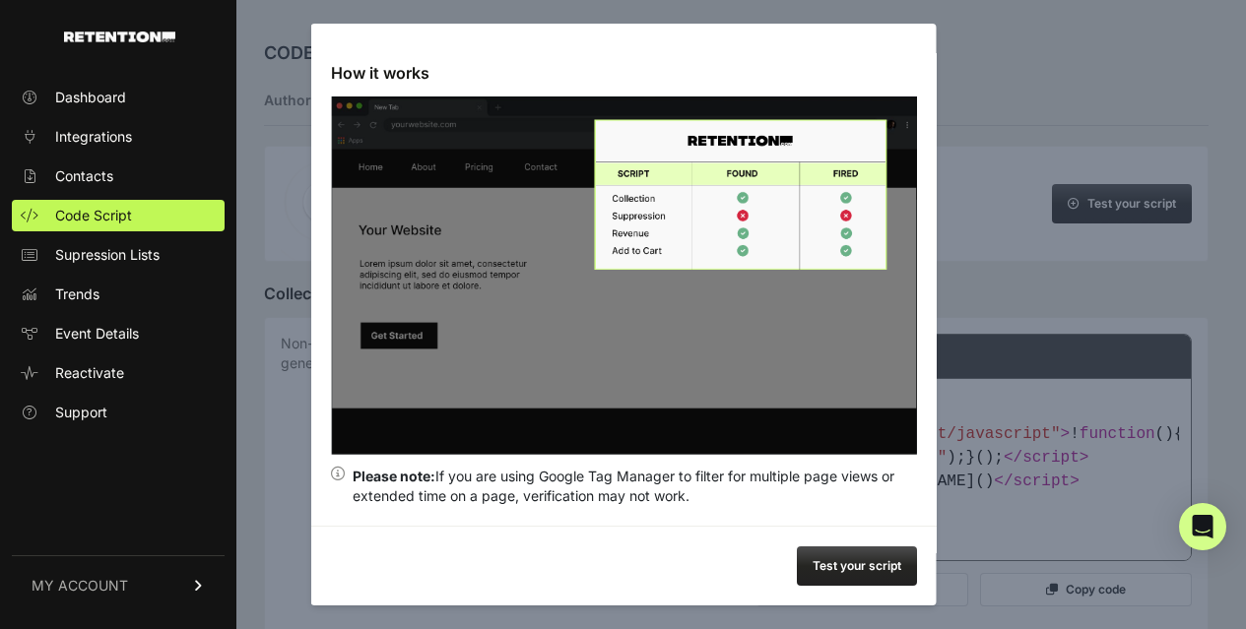
type input "[URL][DOMAIN_NAME]"
click at [872, 562] on button "Test your script" at bounding box center [856, 566] width 120 height 39
click at [1065, 116] on div at bounding box center [623, 314] width 1246 height 629
